Goal: Information Seeking & Learning: Find contact information

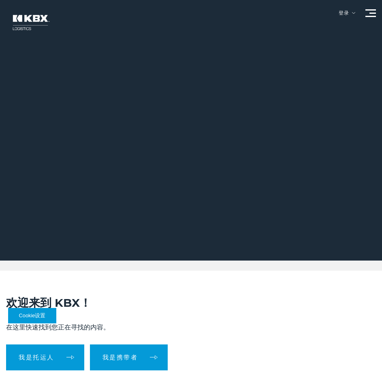
click at [371, 14] on div at bounding box center [370, 13] width 11 height 8
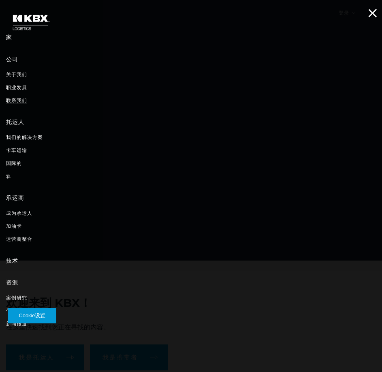
click at [21, 100] on font "联系我们" at bounding box center [16, 100] width 21 height 6
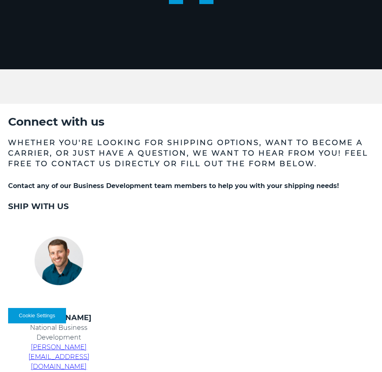
scroll to position [284, 0]
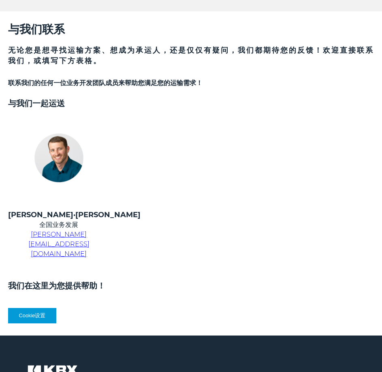
drag, startPoint x: 116, startPoint y: 253, endPoint x: 69, endPoint y: 250, distance: 46.7
click at [71, 269] on h3 at bounding box center [191, 274] width 366 height 11
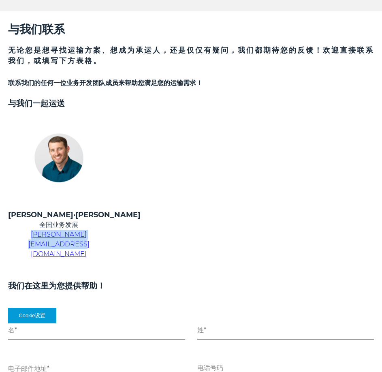
drag, startPoint x: 7, startPoint y: 234, endPoint x: 110, endPoint y: 237, distance: 102.5
click at [110, 237] on td "[PERSON_NAME]·[PERSON_NAME] 全国业务发展 [PERSON_NAME][EMAIL_ADDRESS][DOMAIN_NAME]" at bounding box center [59, 238] width 122 height 59
copy font "[PERSON_NAME][EMAIL_ADDRESS][DOMAIN_NAME]"
click at [145, 280] on h3 "我们在这里为您提供帮助！" at bounding box center [191, 285] width 366 height 11
drag, startPoint x: 121, startPoint y: 241, endPoint x: 21, endPoint y: 241, distance: 100.1
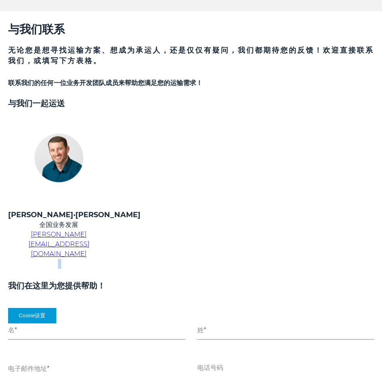
click at [23, 242] on tr "[PERSON_NAME]·[PERSON_NAME] 全国业务发展 [PERSON_NAME][EMAIL_ADDRESS][DOMAIN_NAME]" at bounding box center [181, 238] width 366 height 59
drag, startPoint x: 8, startPoint y: 233, endPoint x: 112, endPoint y: 233, distance: 104.1
click at [112, 233] on td "[PERSON_NAME]·[PERSON_NAME] 全国业务发展 [PERSON_NAME][EMAIL_ADDRESS][DOMAIN_NAME]" at bounding box center [59, 238] width 122 height 59
copy font "[PERSON_NAME][EMAIL_ADDRESS][DOMAIN_NAME]"
